Goal: Book appointment/travel/reservation

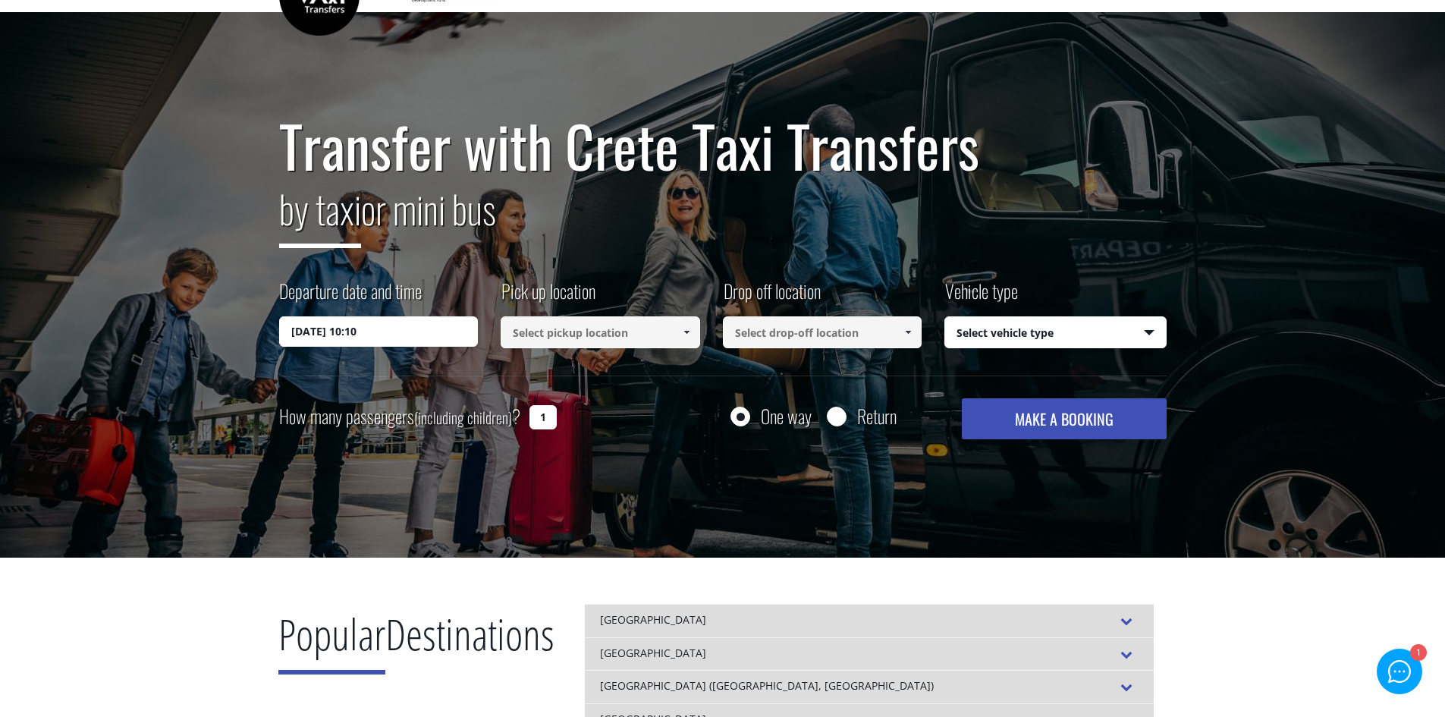
scroll to position [76, 0]
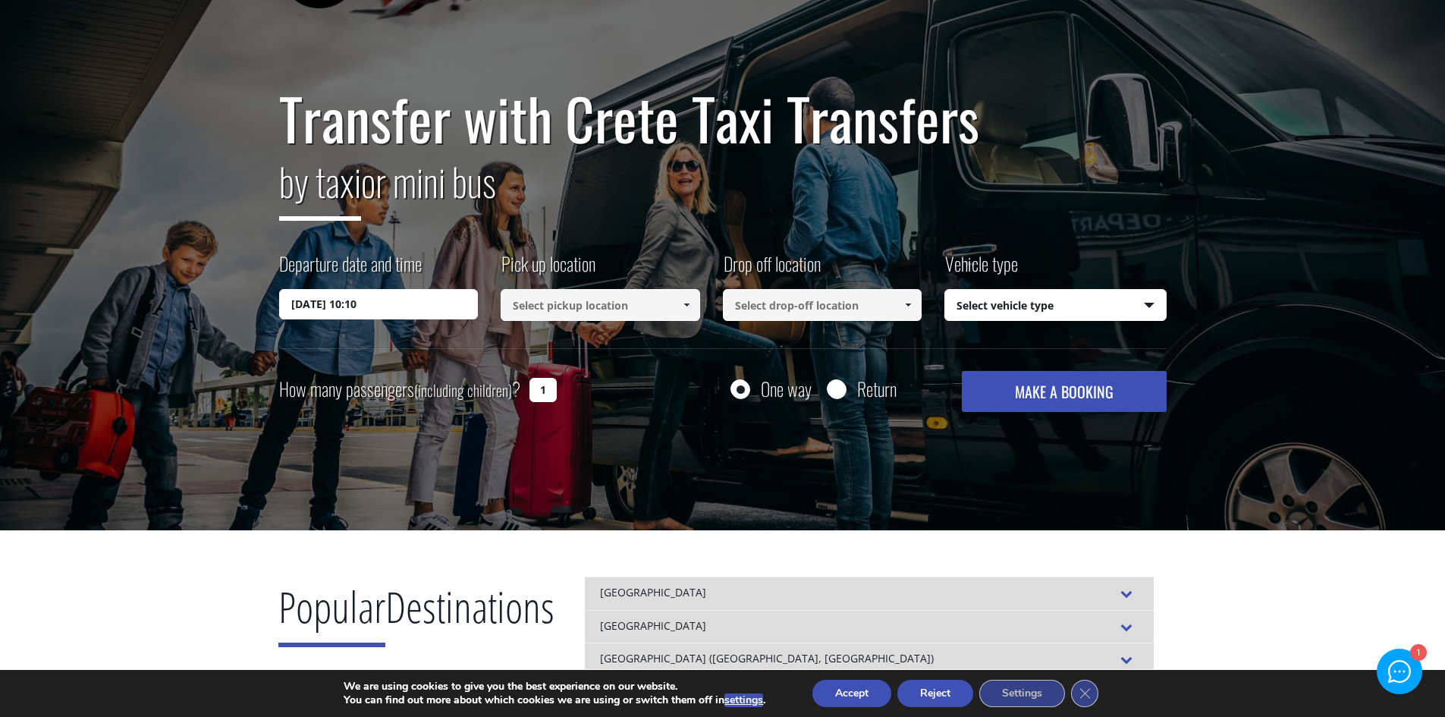
click at [326, 302] on input "21/09/2025 10:10" at bounding box center [379, 304] width 200 height 30
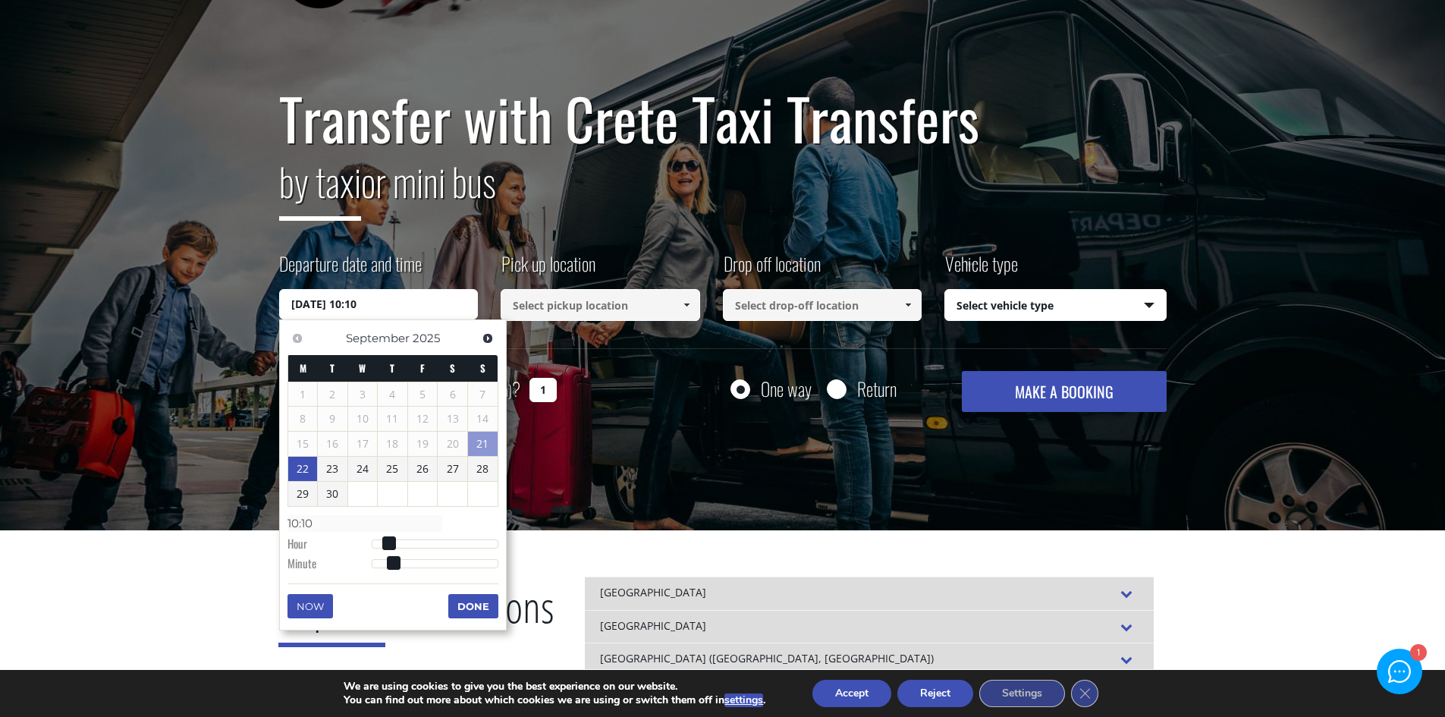
click at [300, 473] on link "22" at bounding box center [303, 469] width 30 height 24
type input "22/09/2025 01:00"
type input "01:00"
type input "22/09/2025 02:00"
type input "02:00"
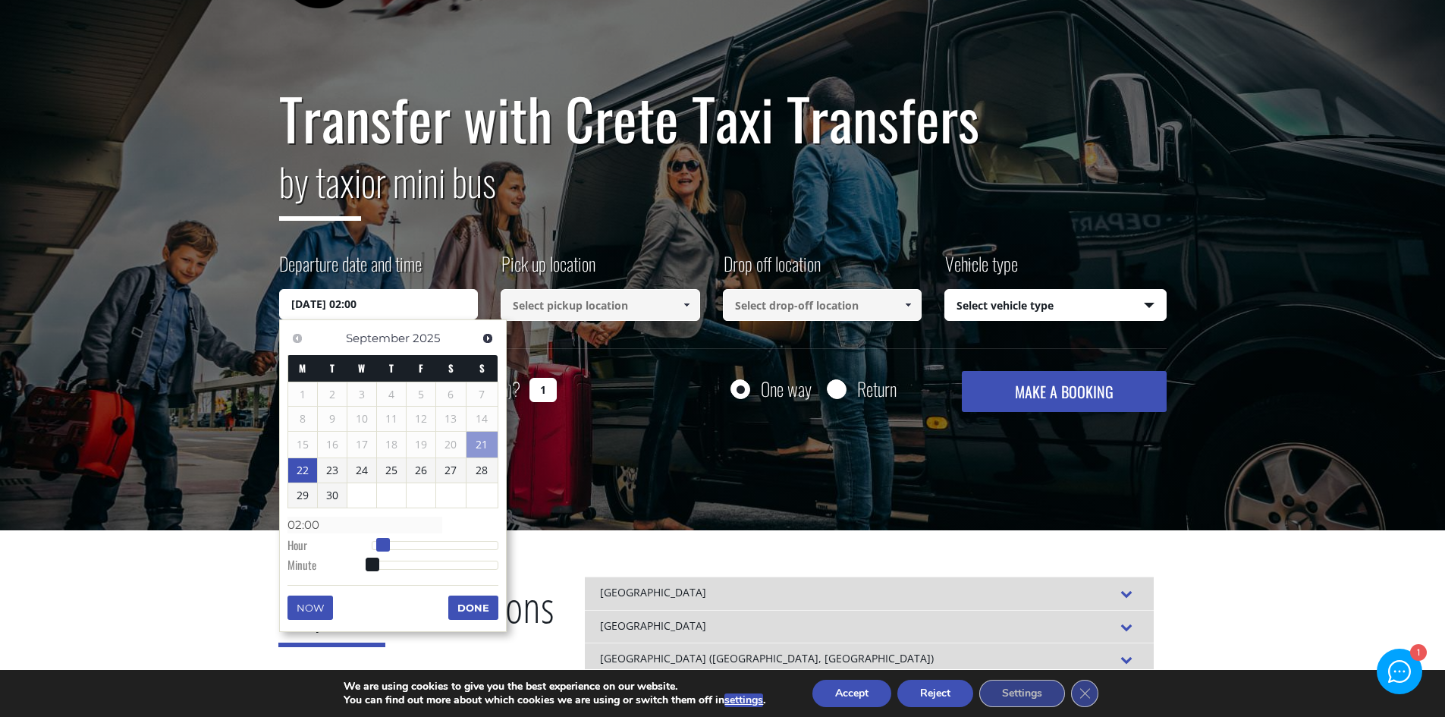
type input "22/09/2025 03:00"
type input "03:00"
type input "22/09/2025 04:00"
type input "04:00"
drag, startPoint x: 377, startPoint y: 542, endPoint x: 398, endPoint y: 540, distance: 20.5
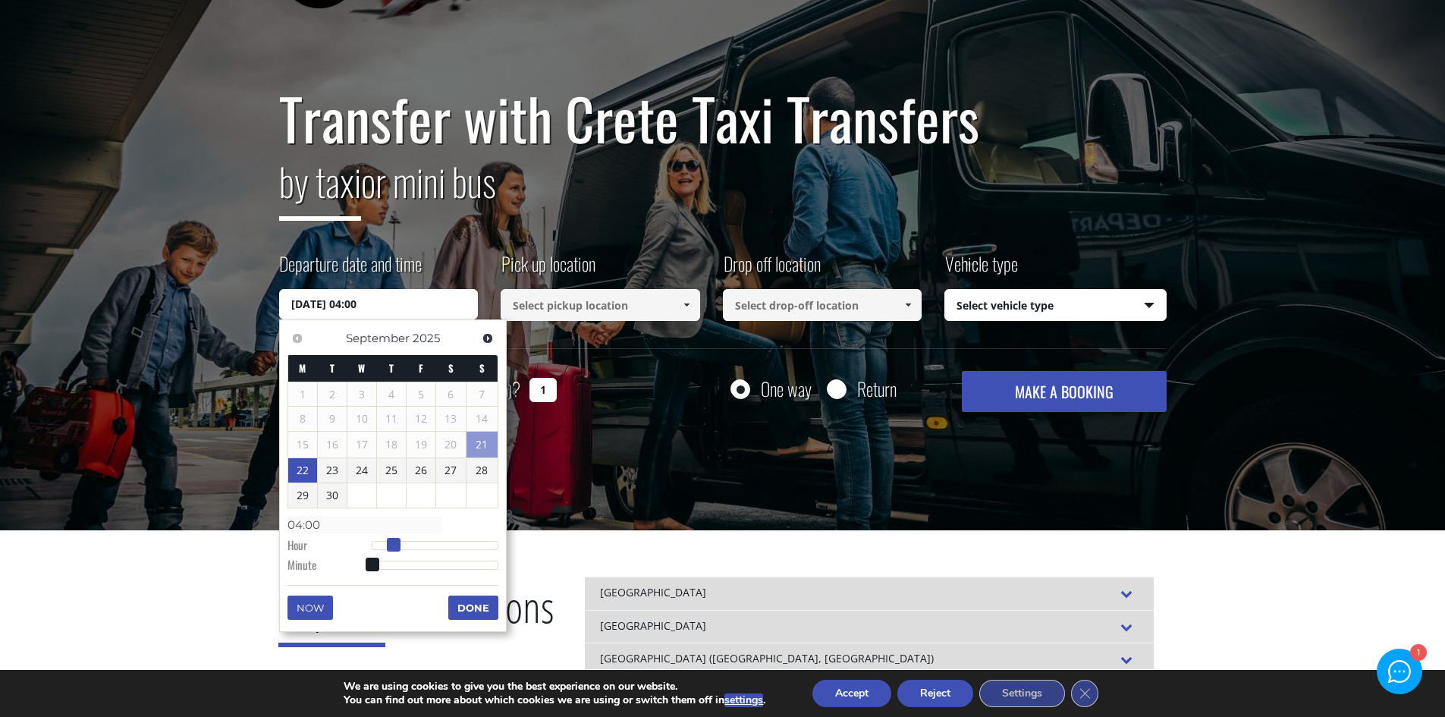
click at [398, 540] on span at bounding box center [394, 545] width 14 height 14
type input "22/09/2025 04:01"
type input "04:01"
type input "22/09/2025 04:02"
type input "04:02"
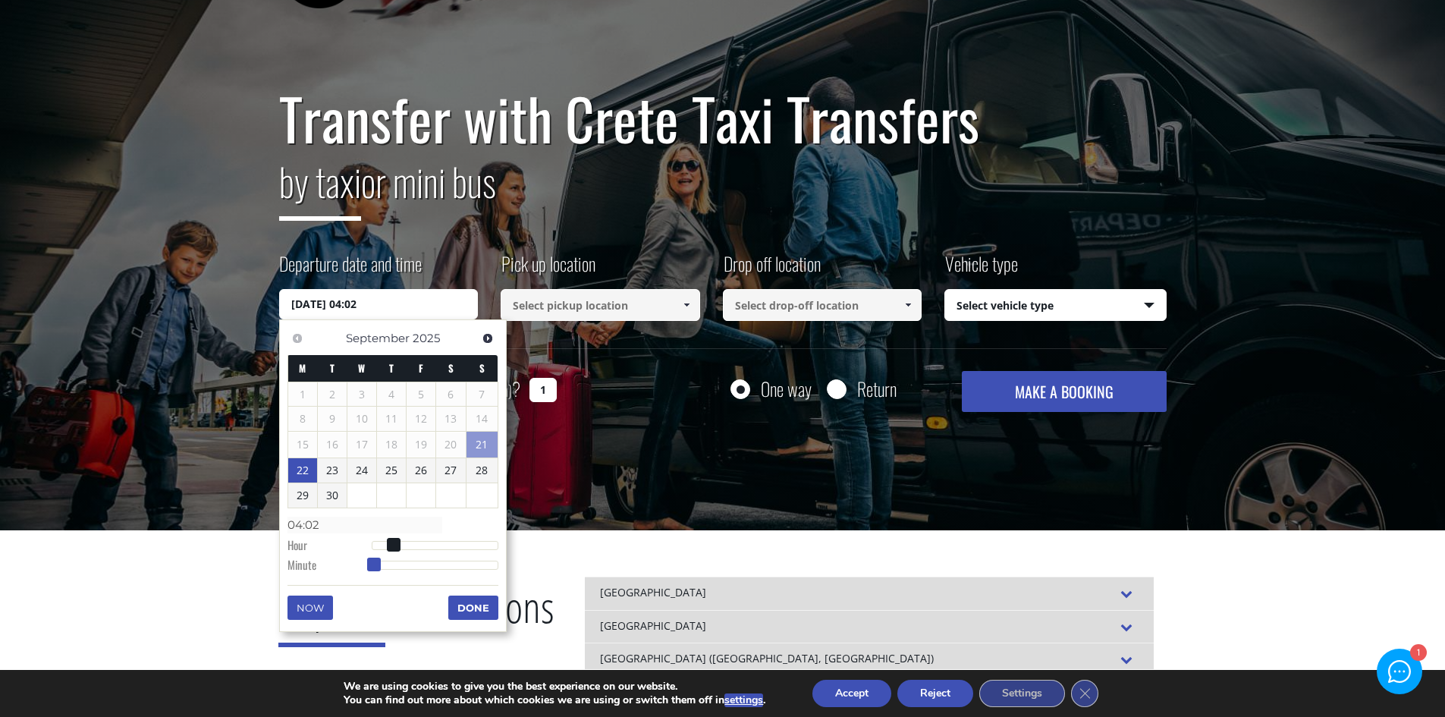
type input "22/09/2025 04:03"
type input "04:03"
type input "22/09/2025 04:04"
type input "04:04"
type input "22/09/2025 04:05"
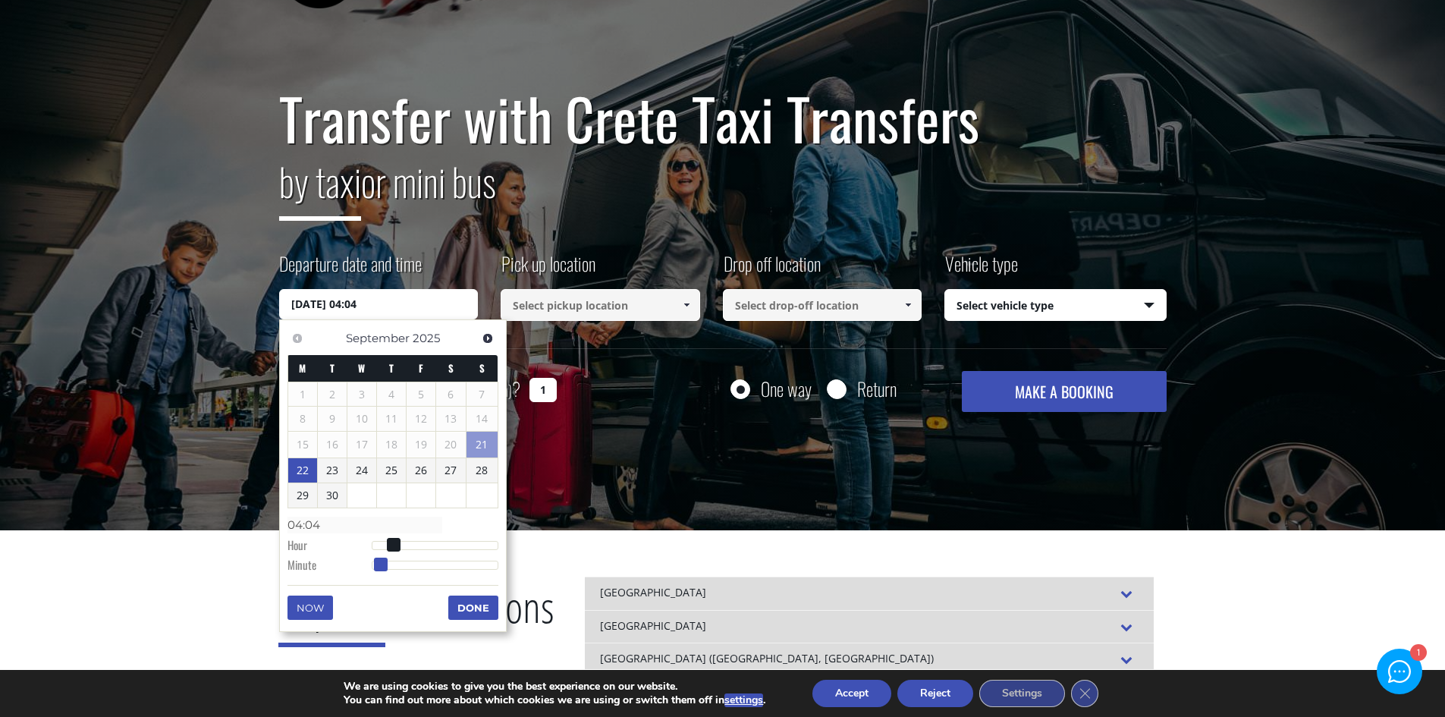
type input "04:05"
type input "22/09/2025 04:06"
type input "04:06"
type input "22/09/2025 04:07"
type input "04:07"
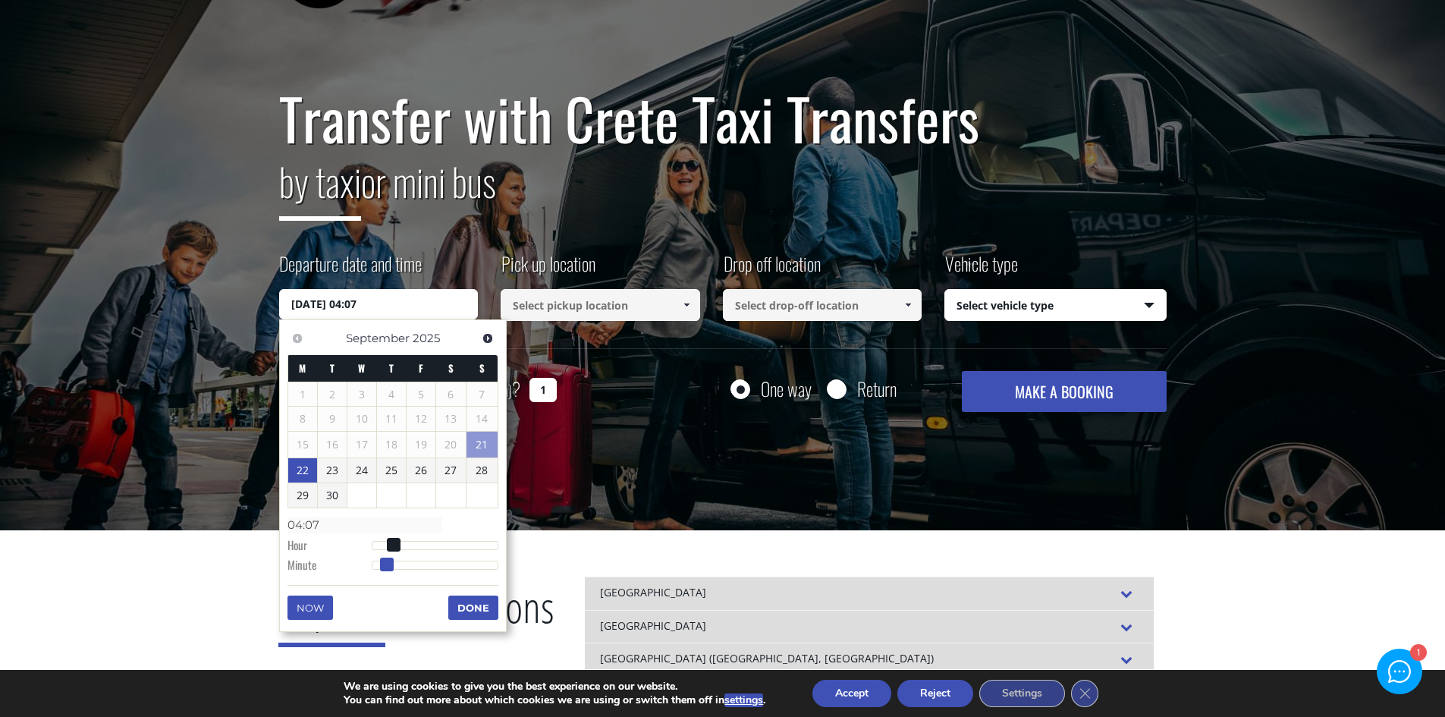
type input "22/09/2025 04:08"
type input "04:08"
type input "22/09/2025 04:09"
type input "04:09"
type input "22/09/2025 04:10"
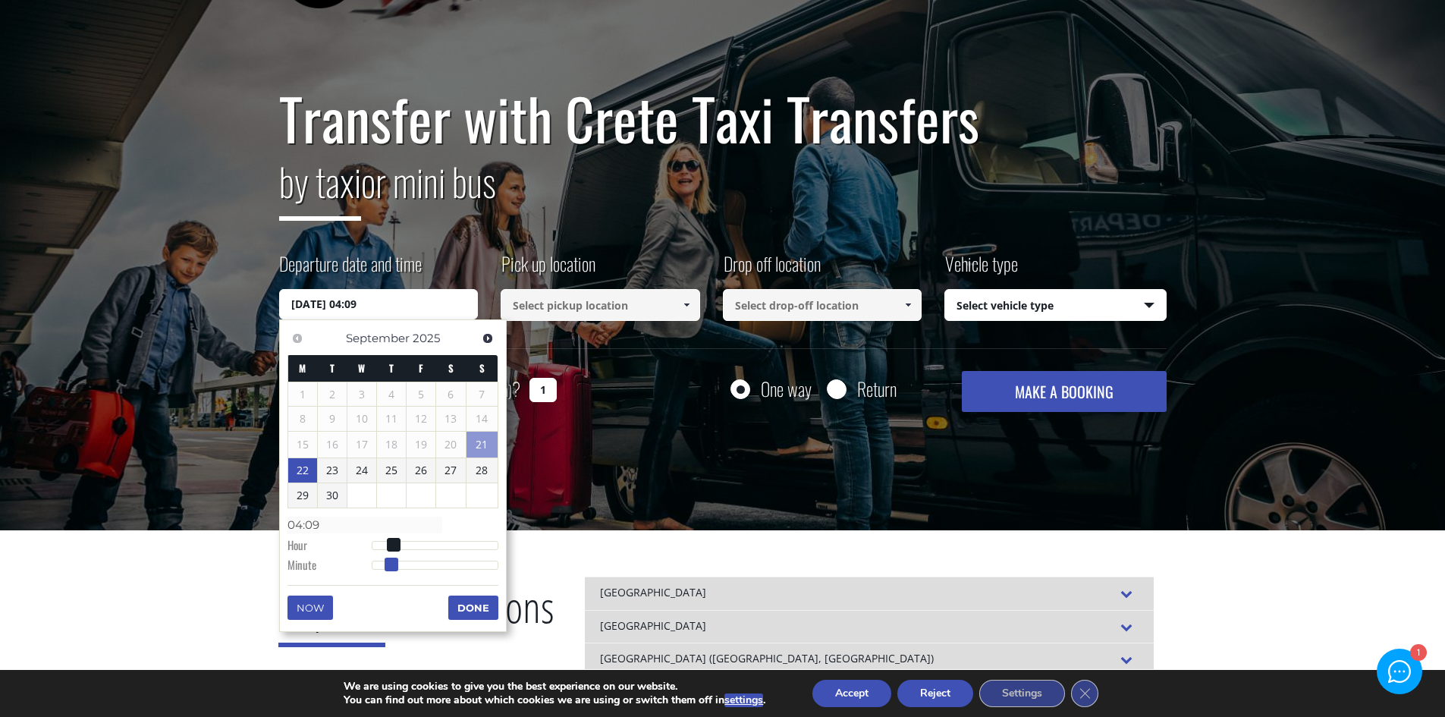
type input "04:10"
type input "22/09/2025 04:11"
type input "04:11"
type input "22/09/2025 04:12"
type input "04:12"
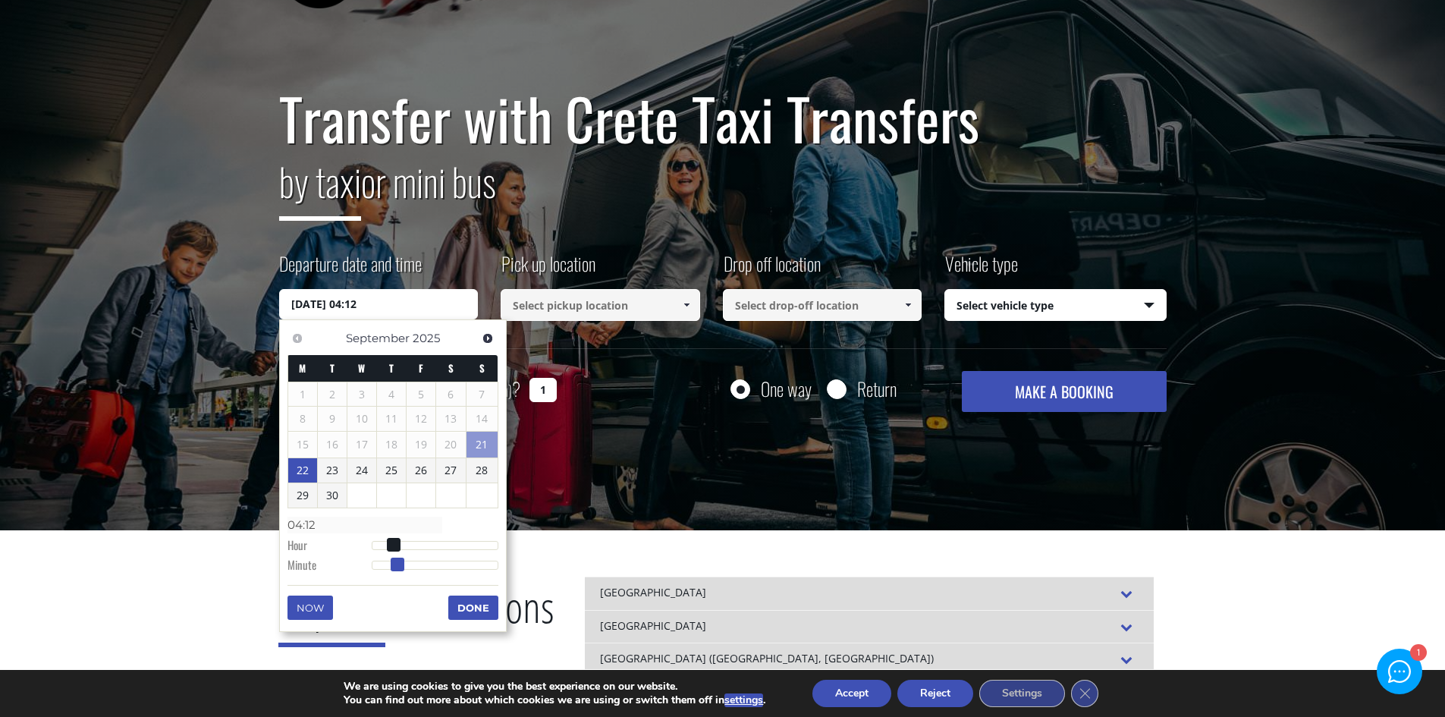
type input "22/09/2025 04:13"
type input "04:13"
type input "22/09/2025 04:14"
type input "04:14"
type input "22/09/2025 04:15"
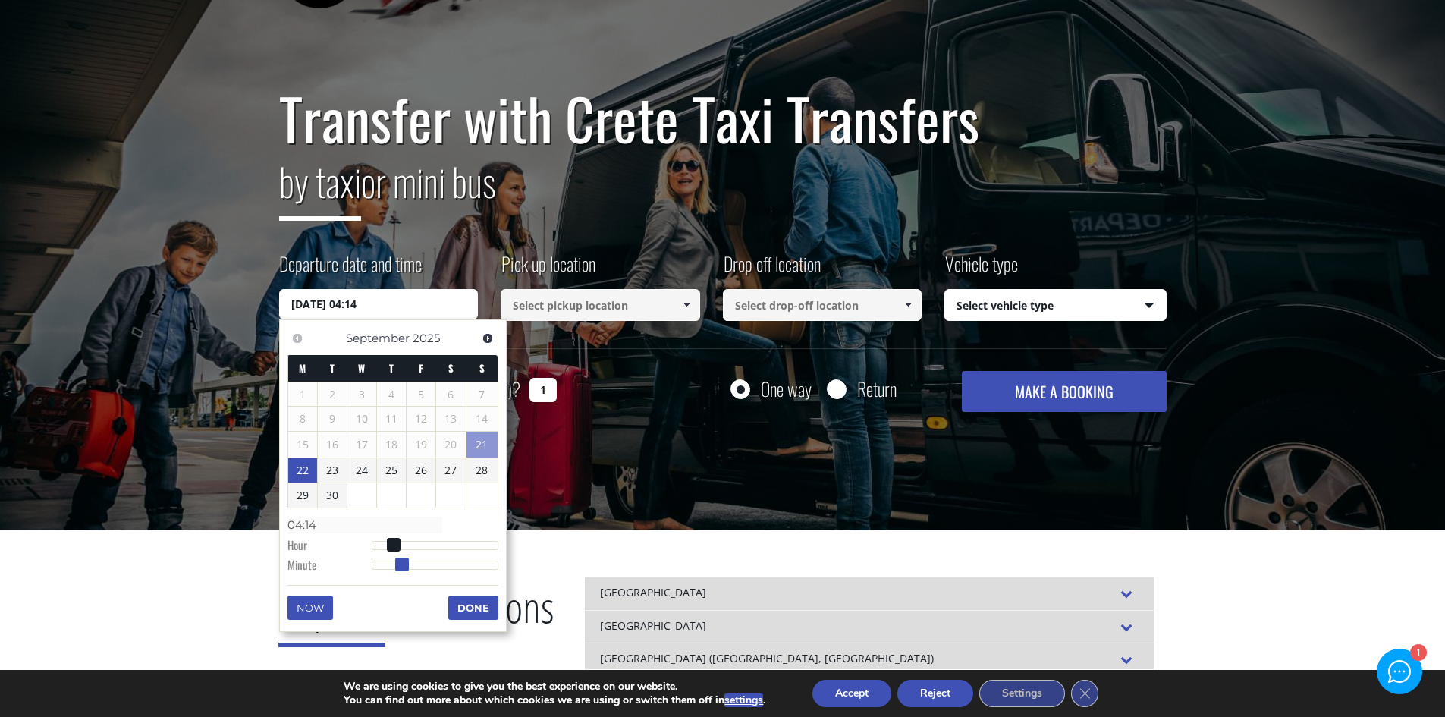
type input "04:15"
drag, startPoint x: 367, startPoint y: 563, endPoint x: 398, endPoint y: 558, distance: 30.7
click at [398, 558] on span at bounding box center [405, 565] width 14 height 14
click at [467, 604] on button "Done" at bounding box center [473, 608] width 50 height 24
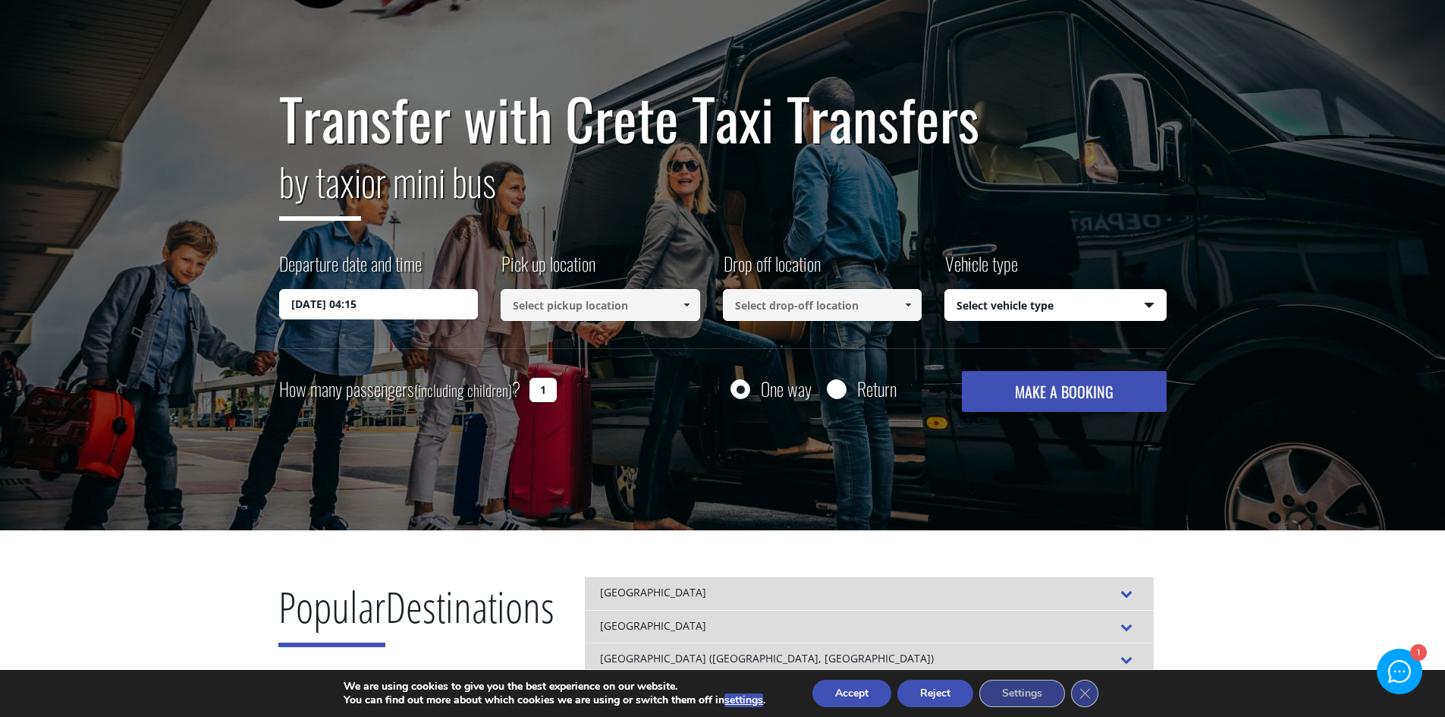
click at [615, 316] on input at bounding box center [601, 305] width 200 height 32
click at [689, 302] on span at bounding box center [687, 305] width 12 height 12
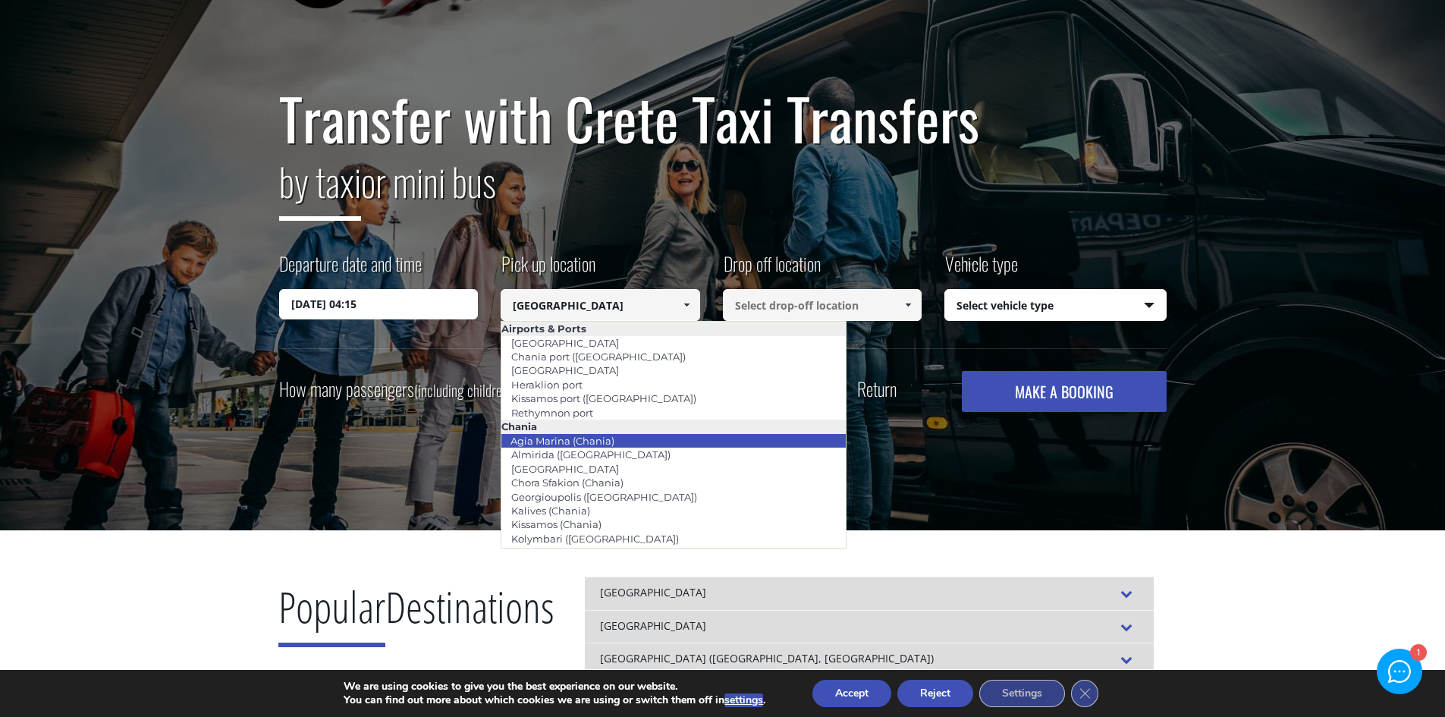
click at [571, 438] on link "Agia Marina (Chania)" at bounding box center [563, 440] width 124 height 21
type input "Agia Marina (Chania)"
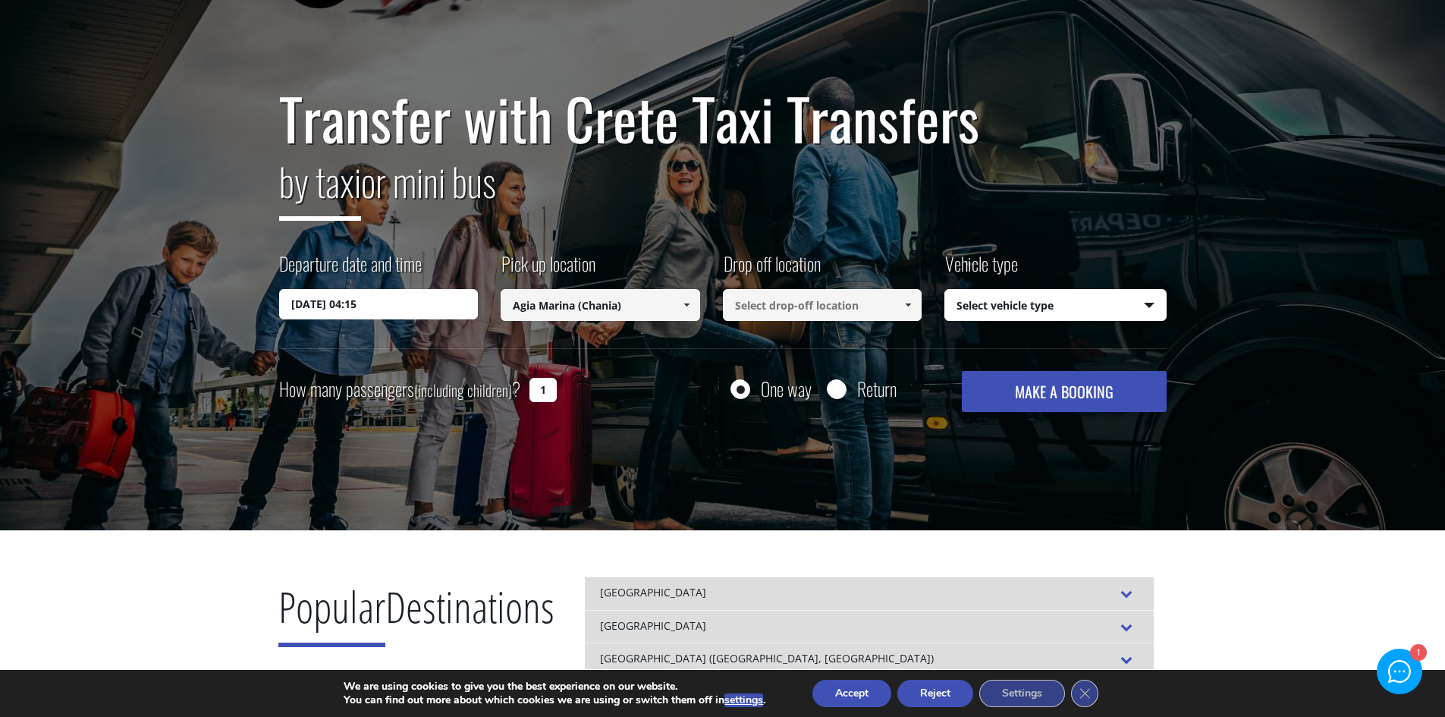
click at [779, 310] on input at bounding box center [823, 305] width 200 height 32
click at [911, 303] on span at bounding box center [908, 305] width 12 height 12
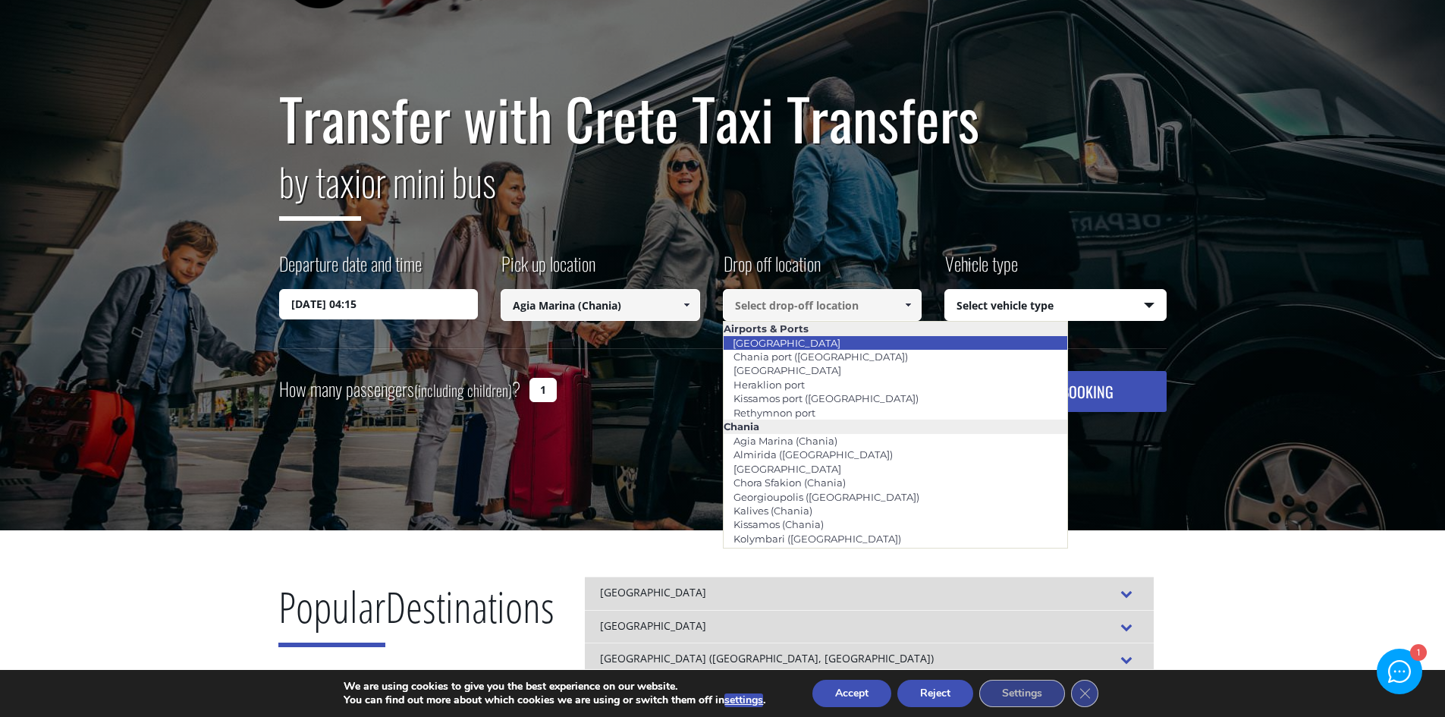
click at [810, 345] on link "Chania airport" at bounding box center [786, 342] width 127 height 21
type input "Chania airport"
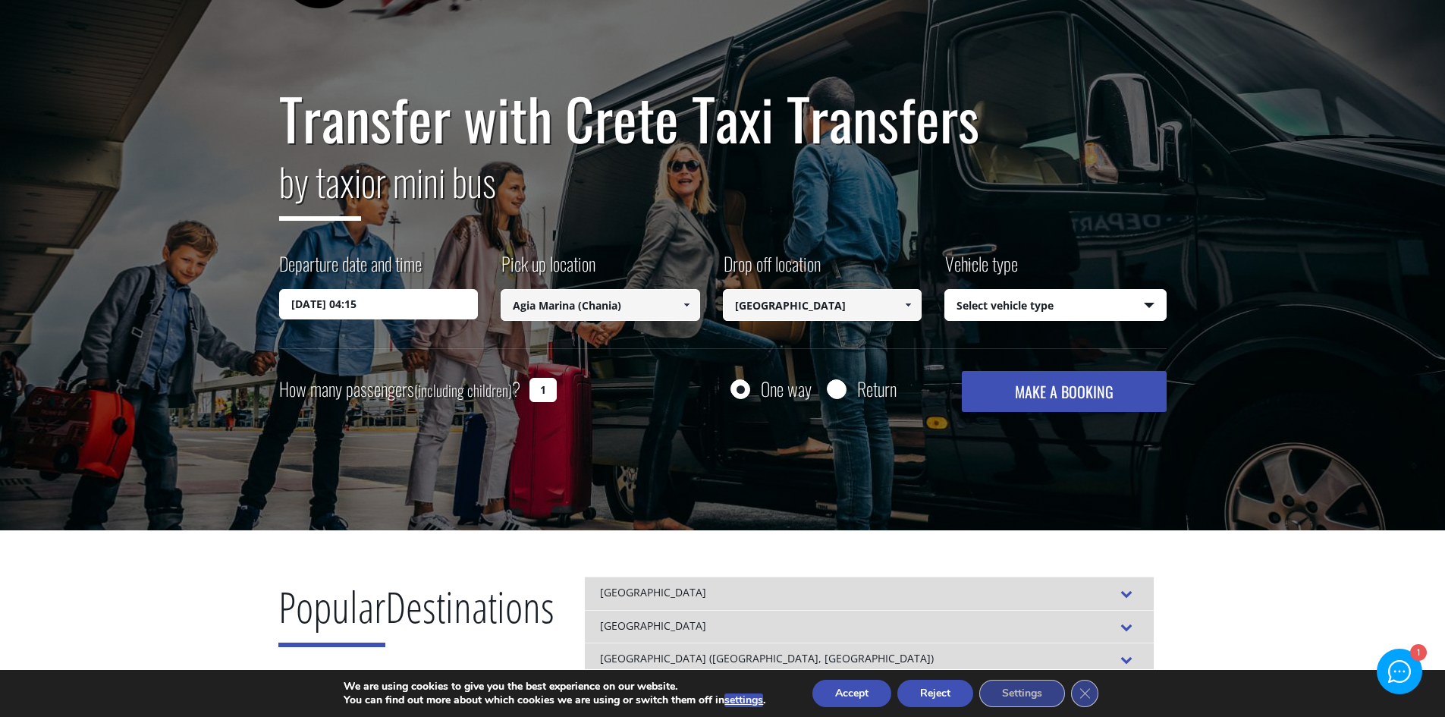
click at [1120, 303] on select "Select vehicle type Taxi (4 passengers) Mercedes E Class Mini Van (7 passengers…" at bounding box center [1055, 306] width 221 height 32
select select "540"
click at [945, 290] on select "Select vehicle type Taxi (4 passengers) Mercedes E Class Mini Van (7 passengers…" at bounding box center [1055, 306] width 221 height 32
click at [1073, 391] on button "MAKE A BOOKING" at bounding box center [1064, 391] width 204 height 41
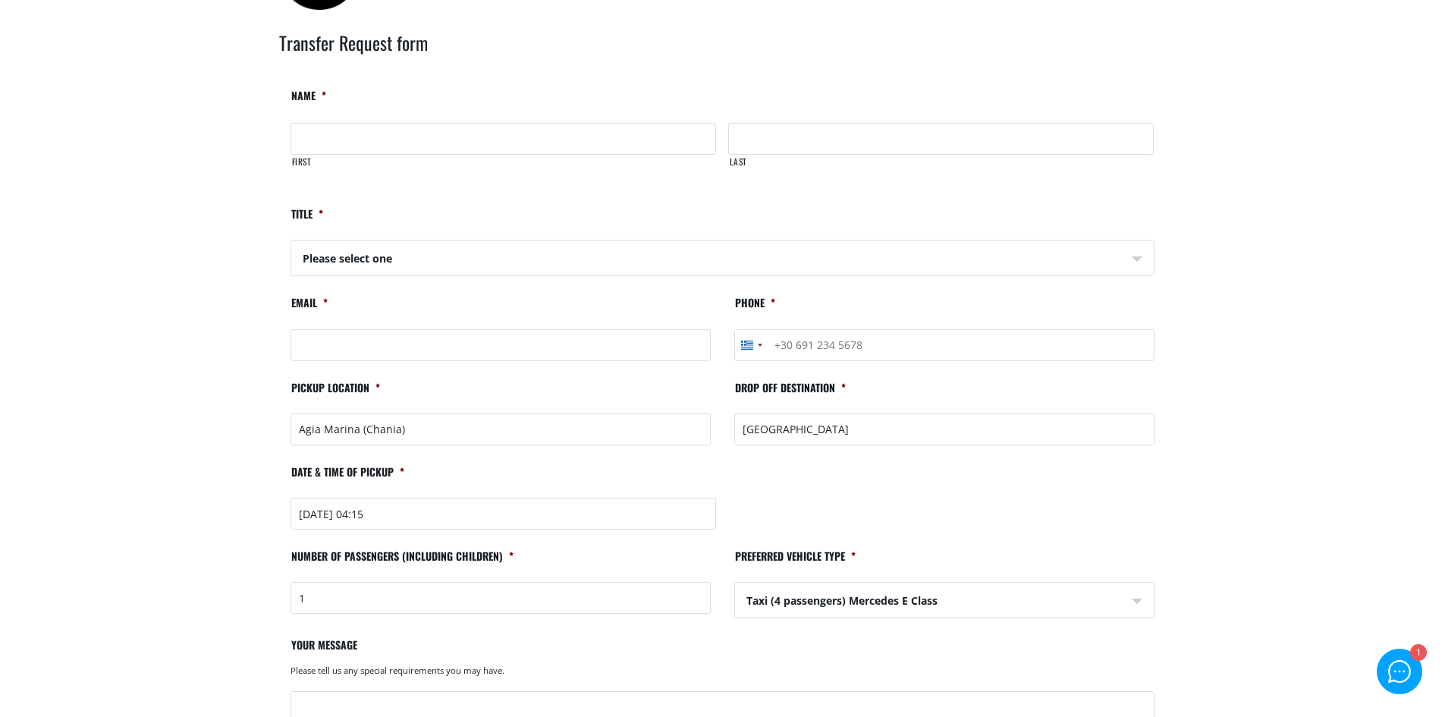
scroll to position [76, 0]
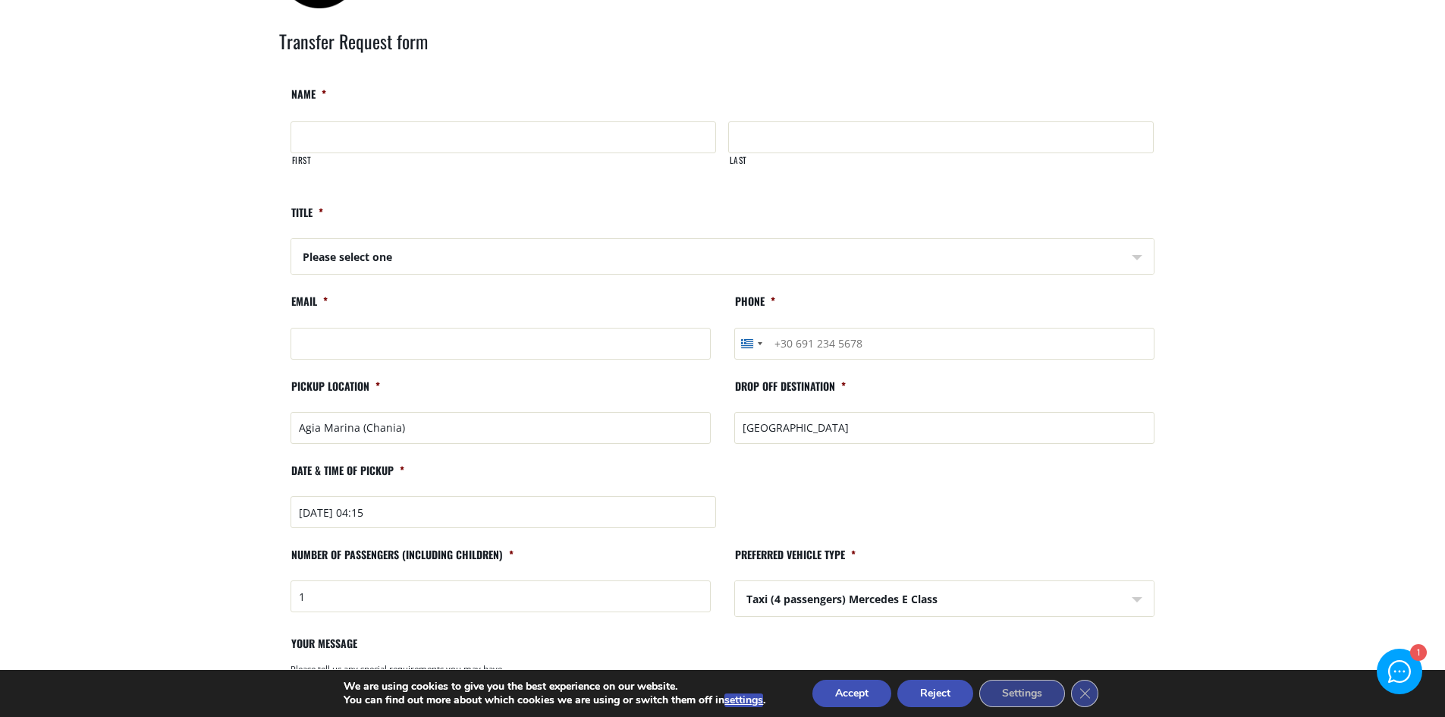
click at [371, 432] on input "Agia Marina (Chania)" at bounding box center [501, 428] width 420 height 32
click at [424, 426] on input "Agia Marina (Chania)" at bounding box center [501, 428] width 420 height 32
drag, startPoint x: 424, startPoint y: 426, endPoint x: 271, endPoint y: 432, distance: 153.4
click at [271, 432] on div "Transfer Request form Phone This field is for validation purposes and should be…" at bounding box center [723, 482] width 910 height 964
type input "VILLA AELIA GALATAS"
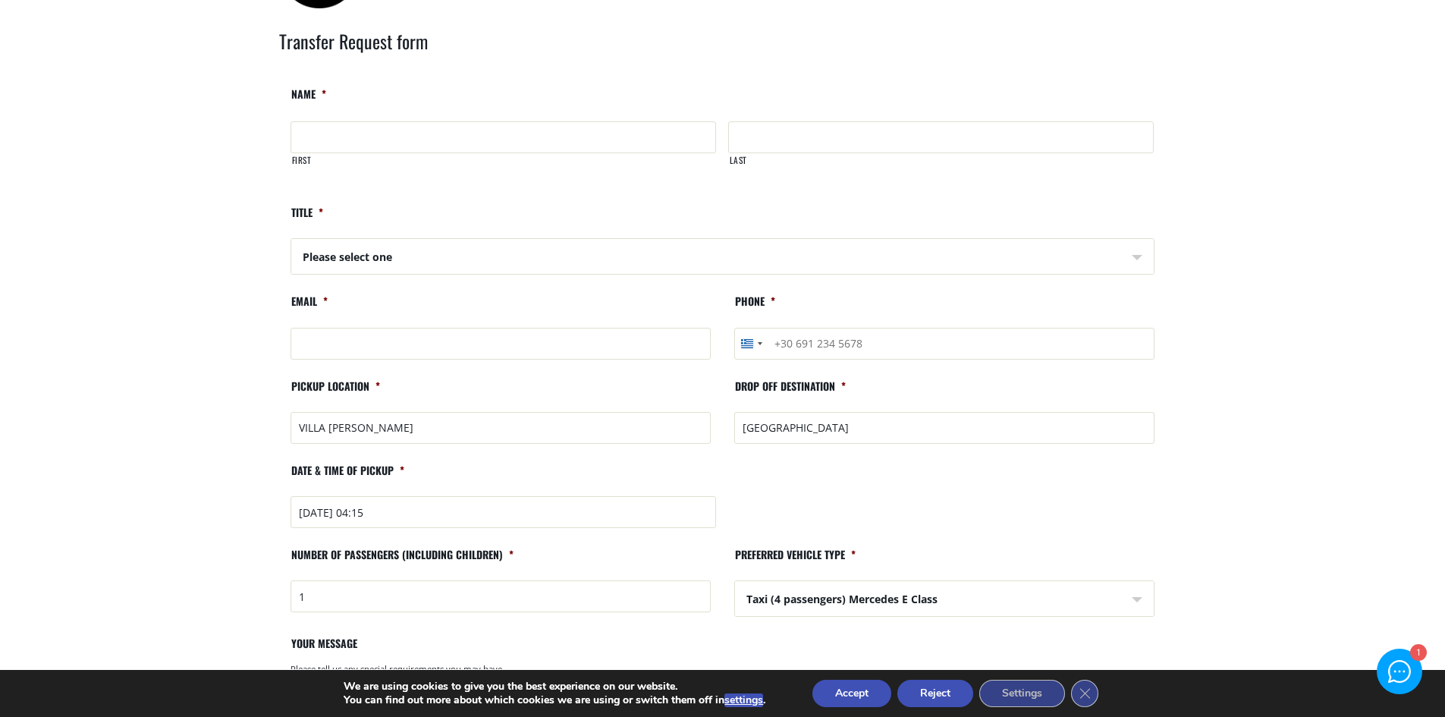
click at [187, 381] on main "Search results Home Search results Transfer Request form Phone This field is fo…" at bounding box center [722, 515] width 1445 height 1061
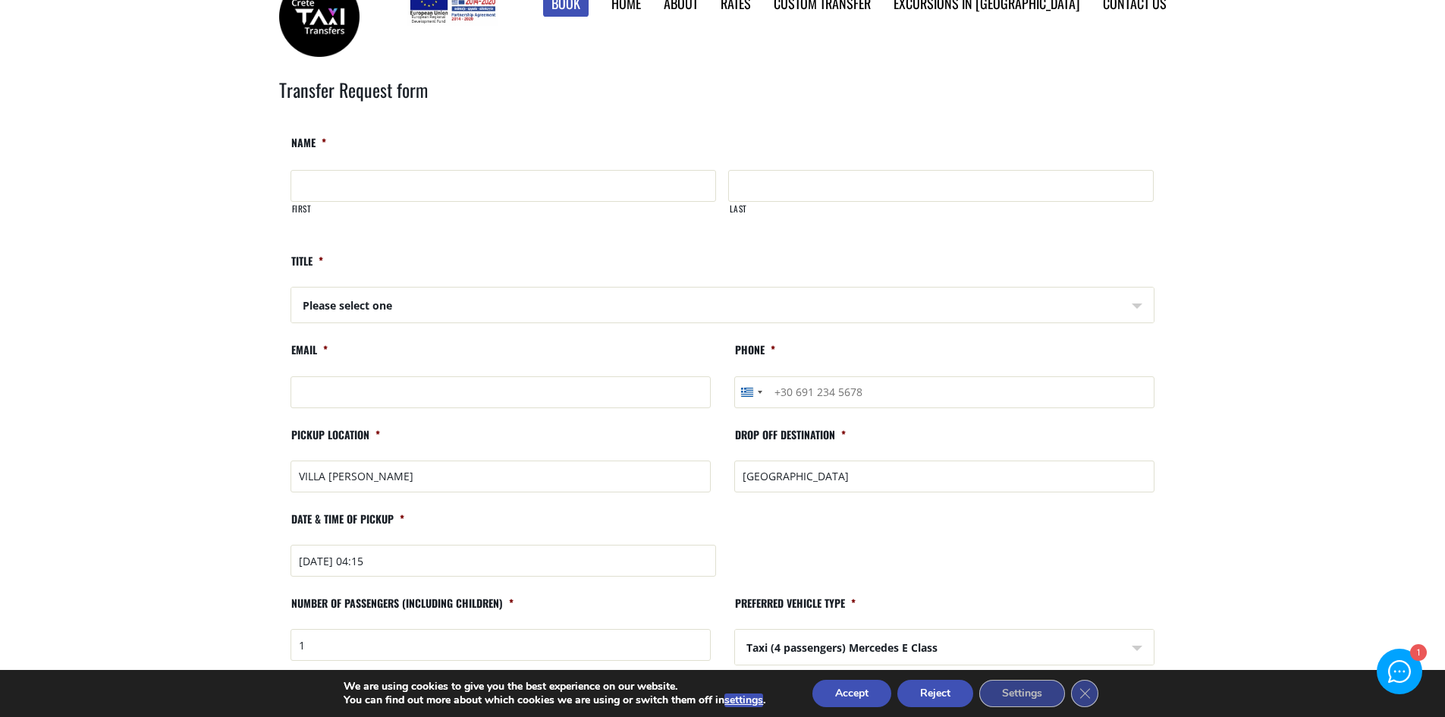
scroll to position [0, 0]
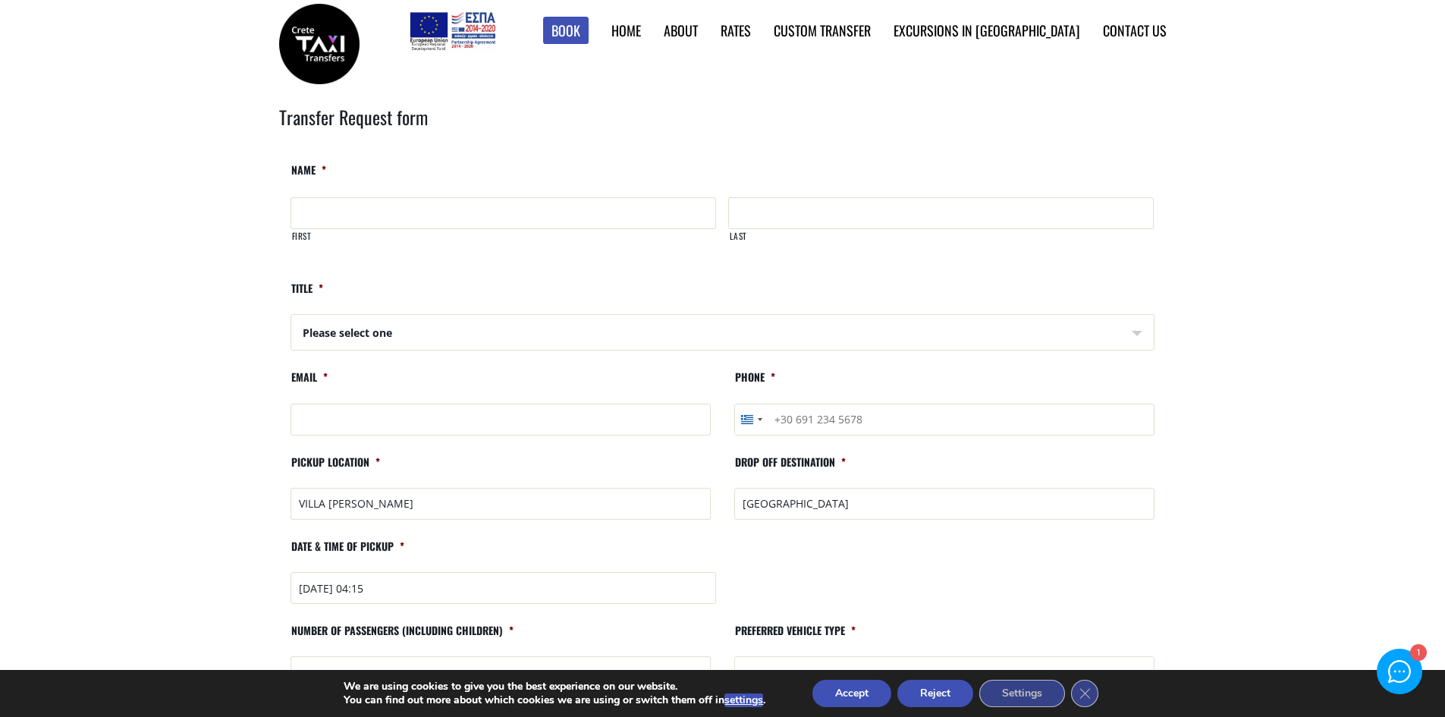
click at [359, 208] on input "First" at bounding box center [504, 213] width 426 height 32
type input "IOANNIS"
type input "PARASKEVAS"
type input "yannisoil@gmail.com"
type input "+306948140409"
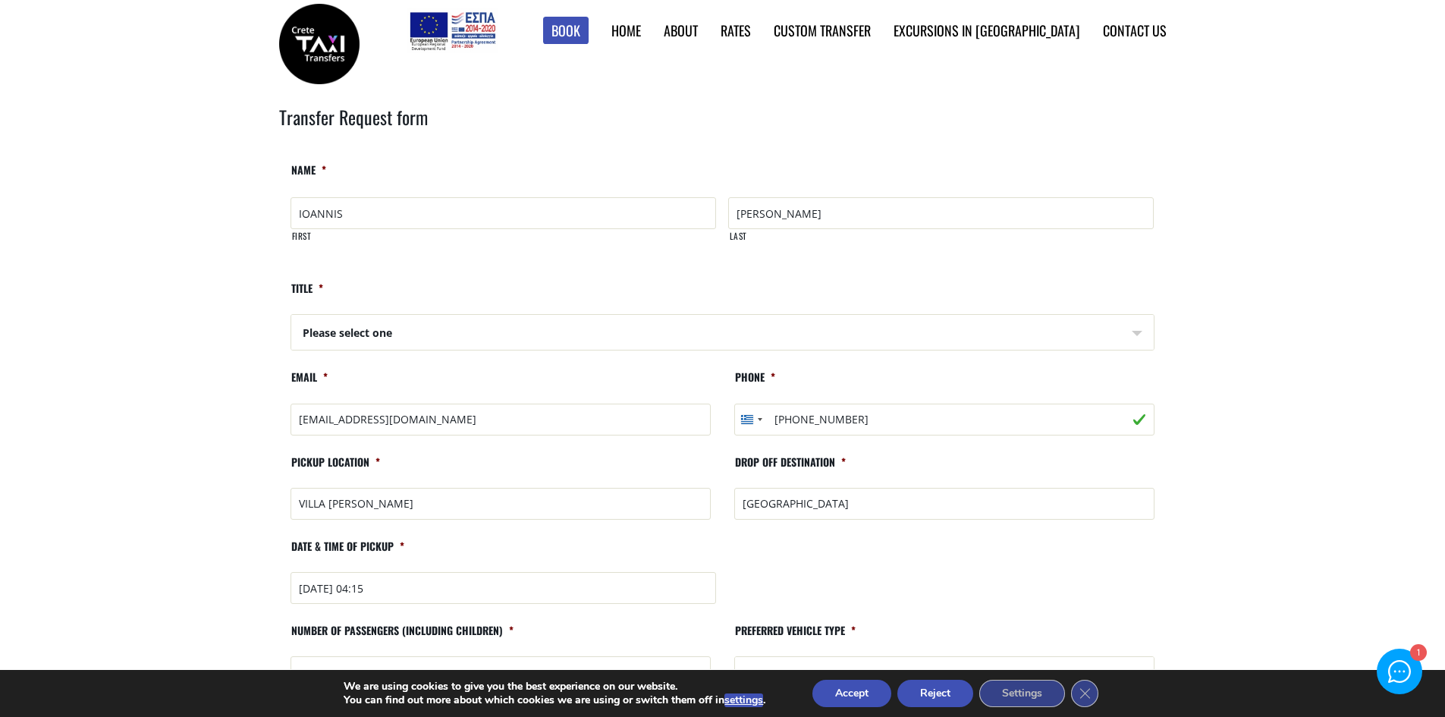
scroll to position [76, 0]
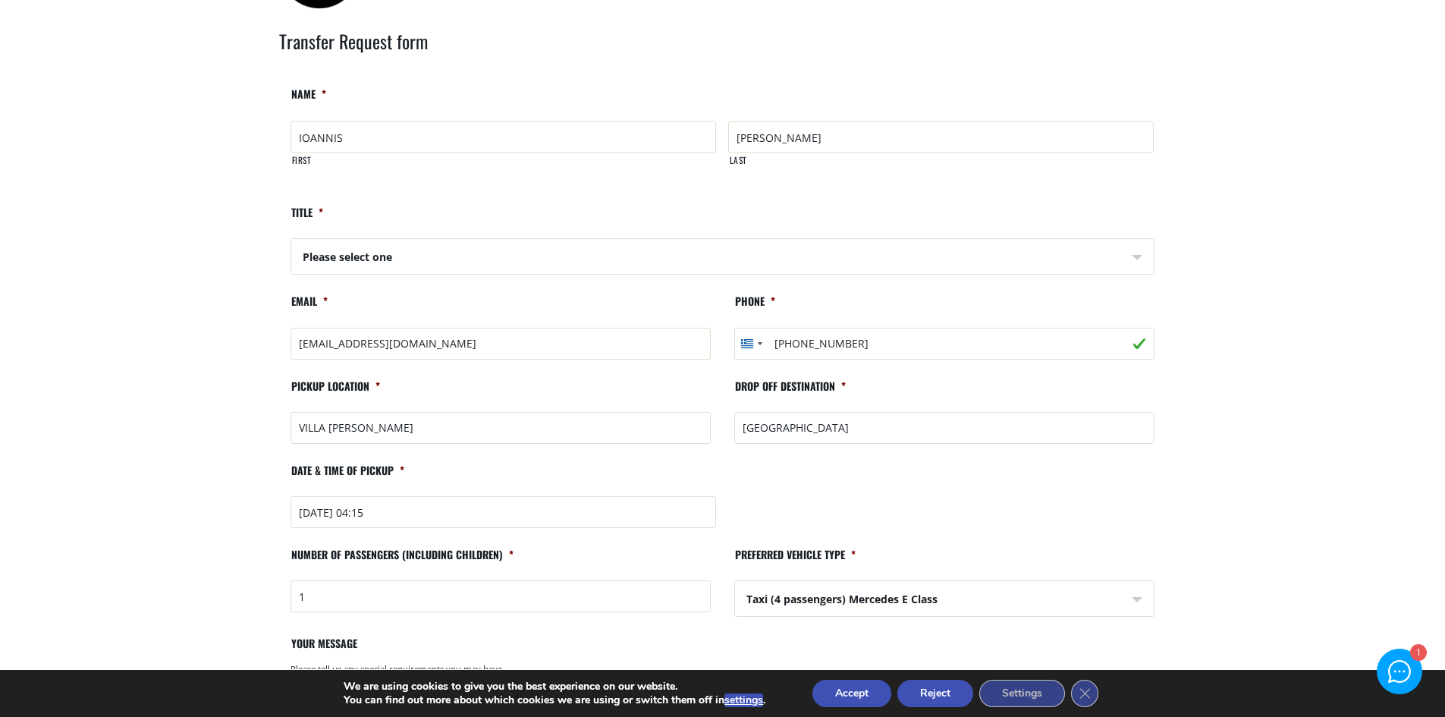
click at [322, 259] on select "Please select one Mr Mrs" at bounding box center [723, 257] width 863 height 36
click at [352, 255] on select "Please select one Mr Mrs" at bounding box center [723, 257] width 863 height 36
select select "Mr"
click at [292, 239] on select "Please select one Mr Mrs" at bounding box center [723, 257] width 863 height 36
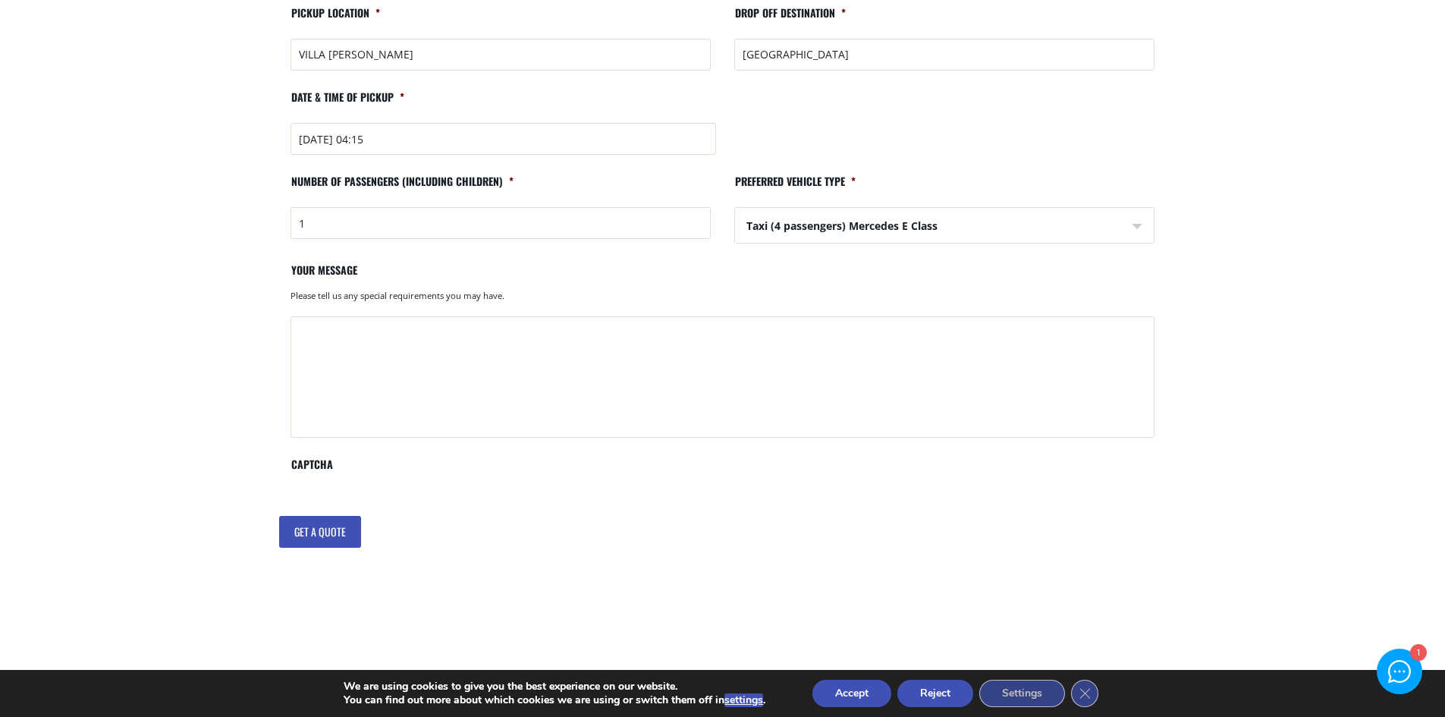
scroll to position [455, 0]
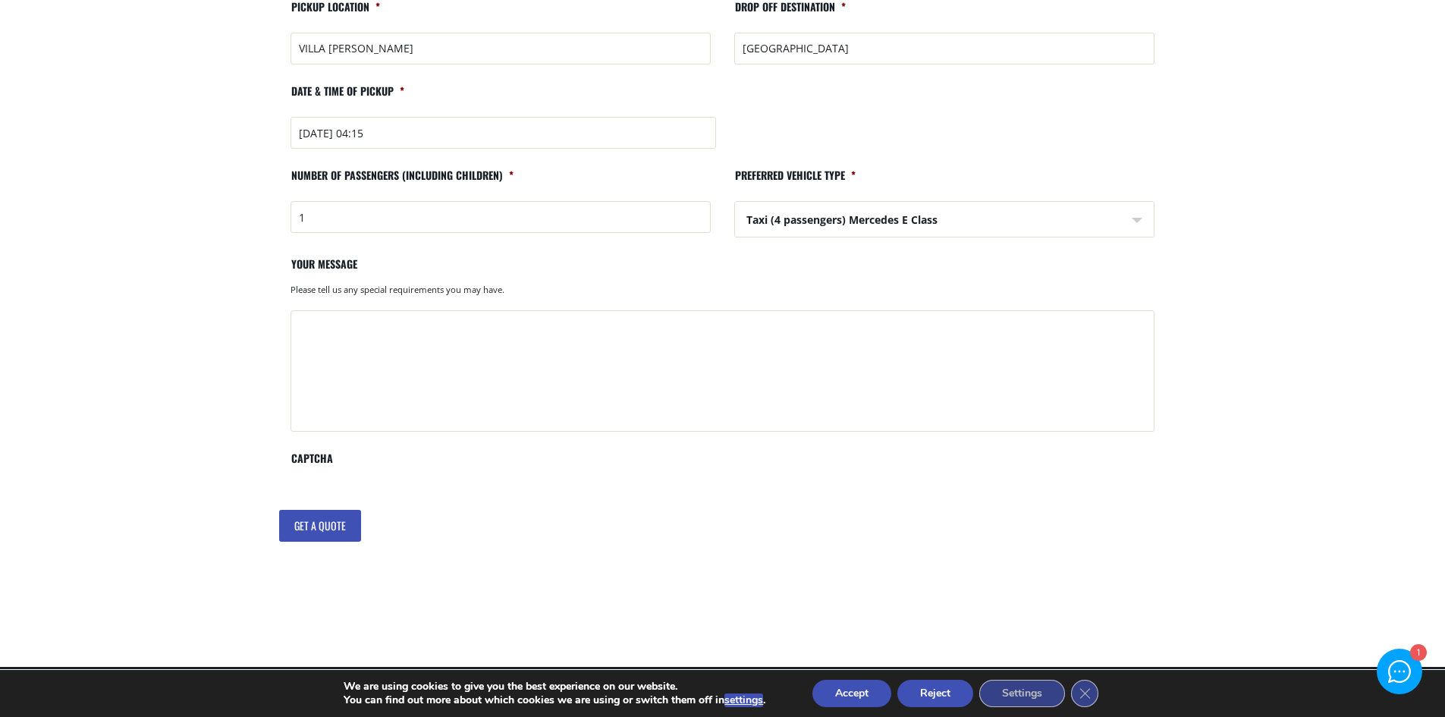
click at [322, 522] on input "Get a quote" at bounding box center [320, 526] width 82 height 32
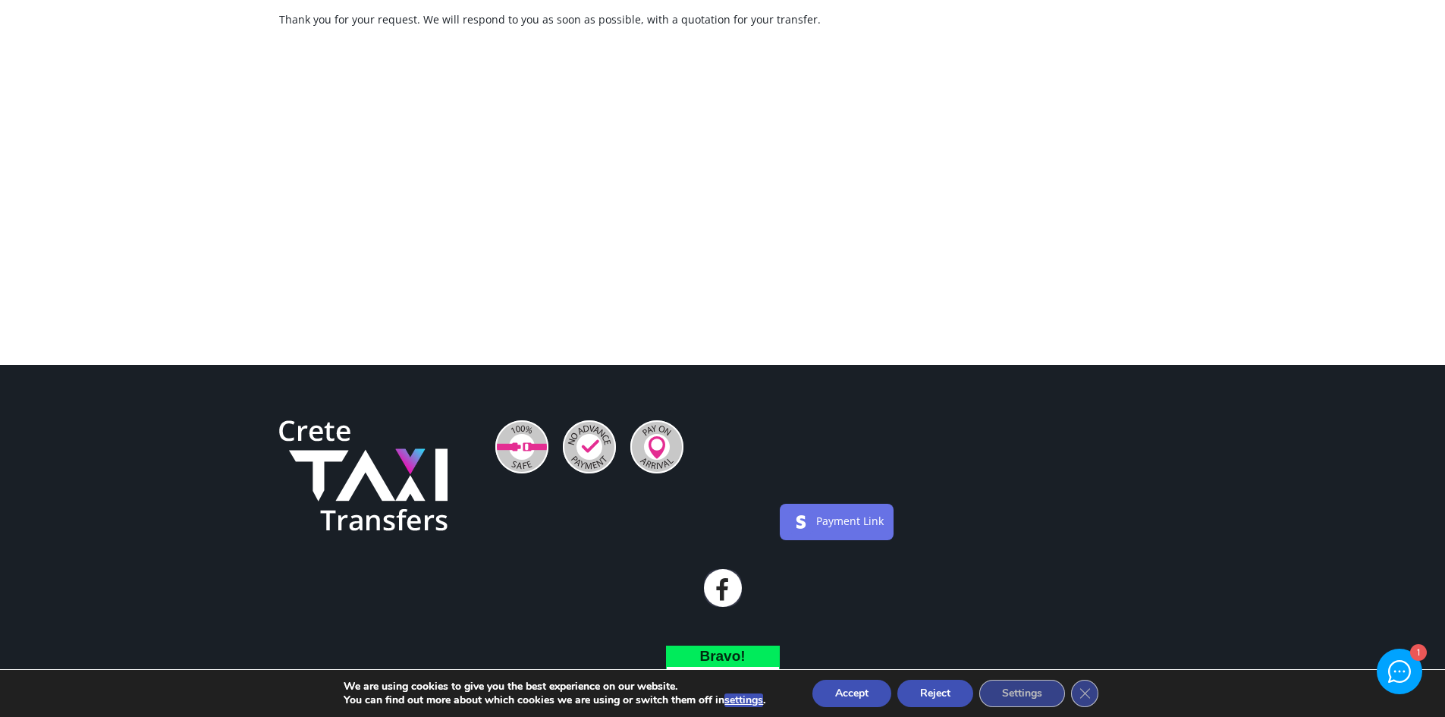
scroll to position [152, 0]
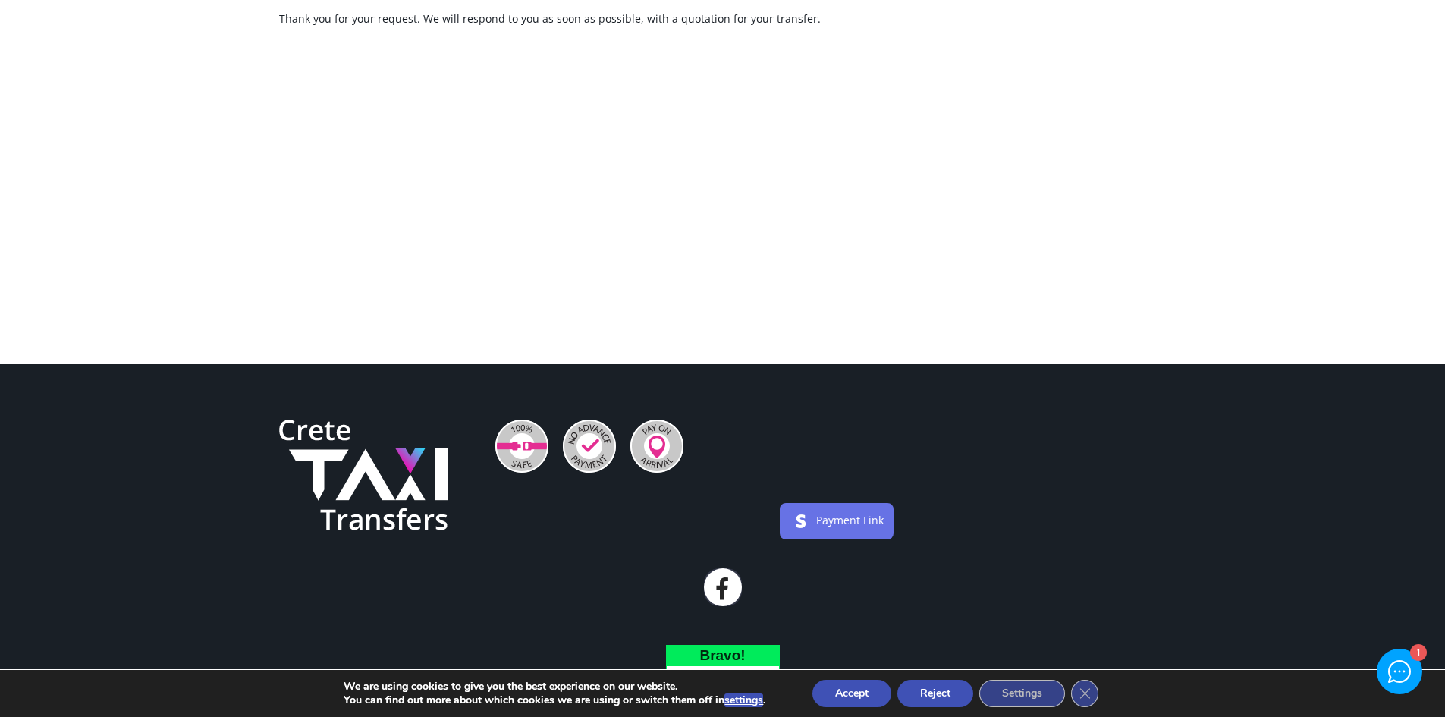
click at [822, 685] on button "Accept" at bounding box center [852, 693] width 79 height 27
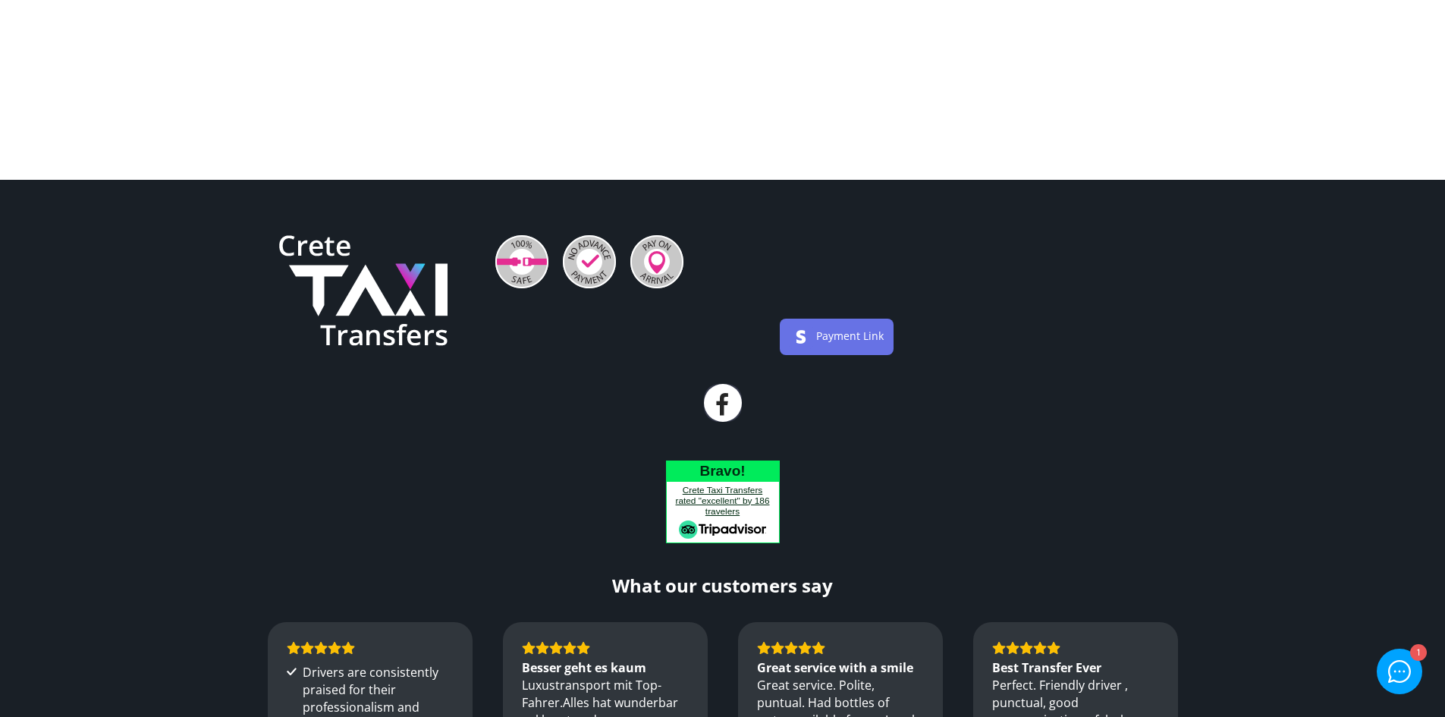
scroll to position [0, 0]
